Goal: Check status: Check status

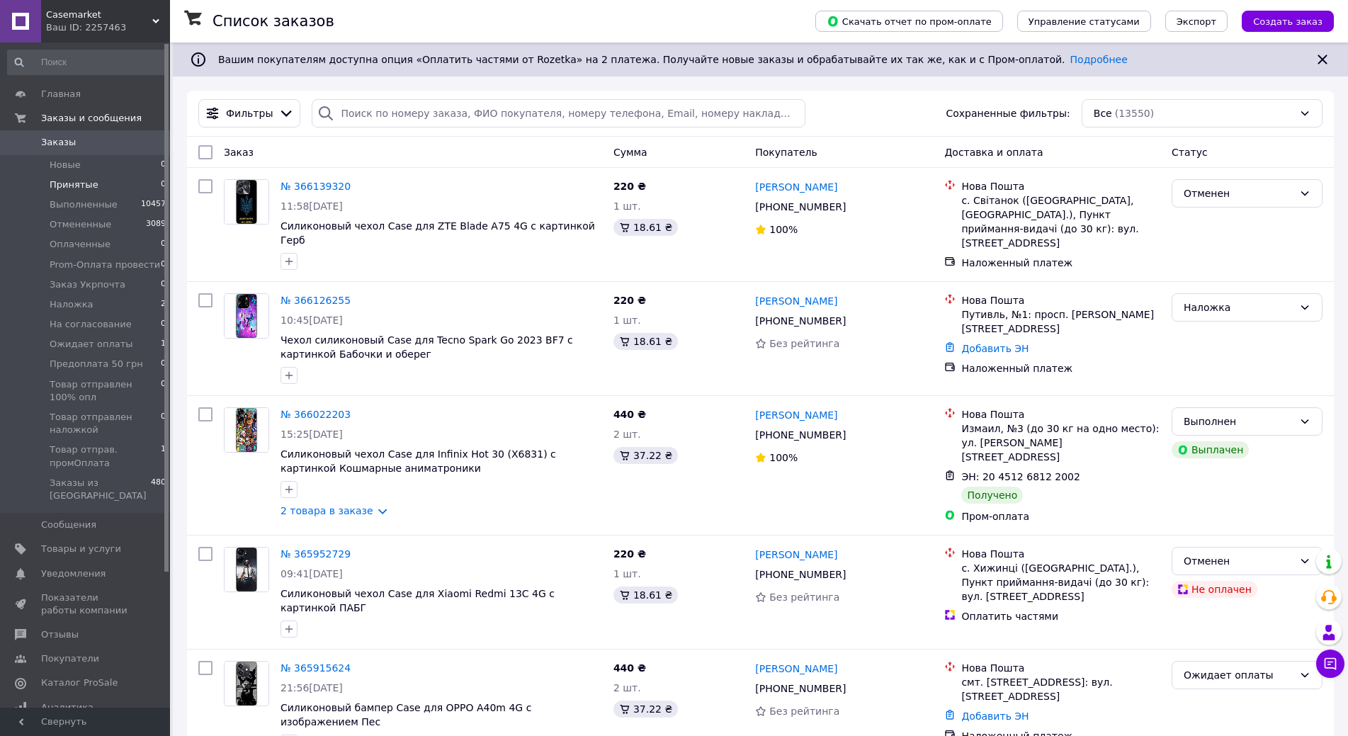
click at [59, 189] on span "Принятые" at bounding box center [74, 184] width 49 height 13
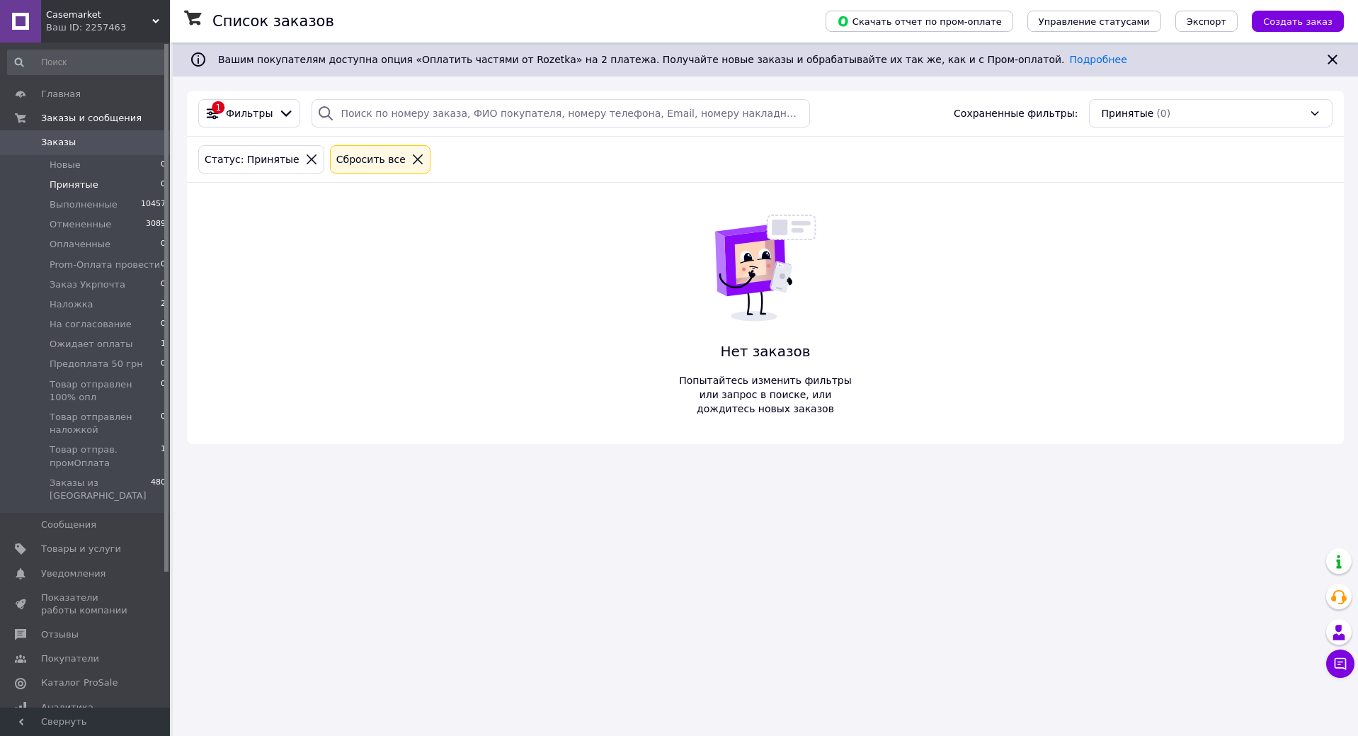
click at [84, 186] on span "Принятые" at bounding box center [74, 184] width 49 height 13
